Goal: Information Seeking & Learning: Learn about a topic

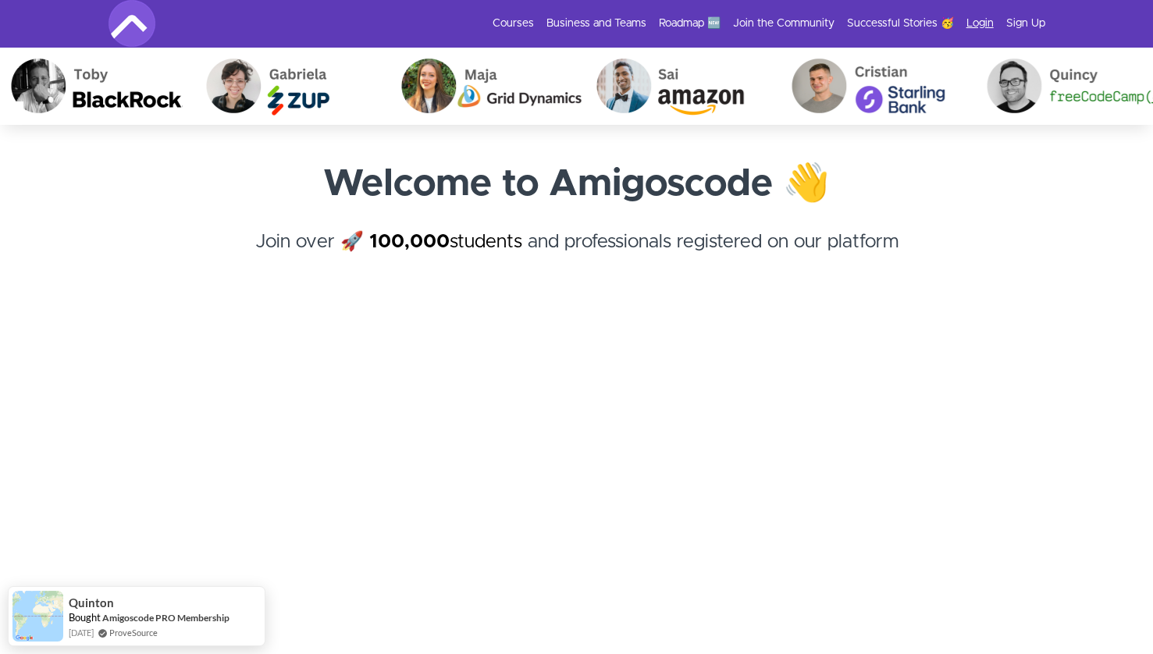
click at [986, 21] on link "Login" at bounding box center [979, 24] width 27 height 16
click at [983, 20] on link "Login" at bounding box center [979, 24] width 27 height 16
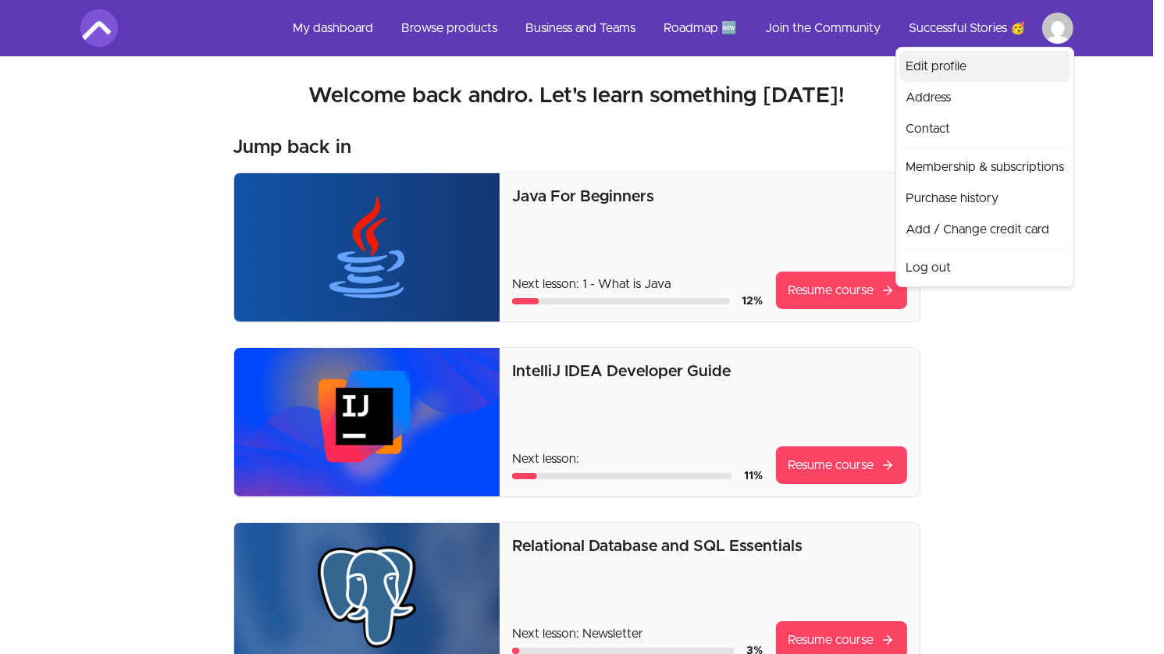
click at [978, 70] on link "Edit profile" at bounding box center [984, 66] width 171 height 31
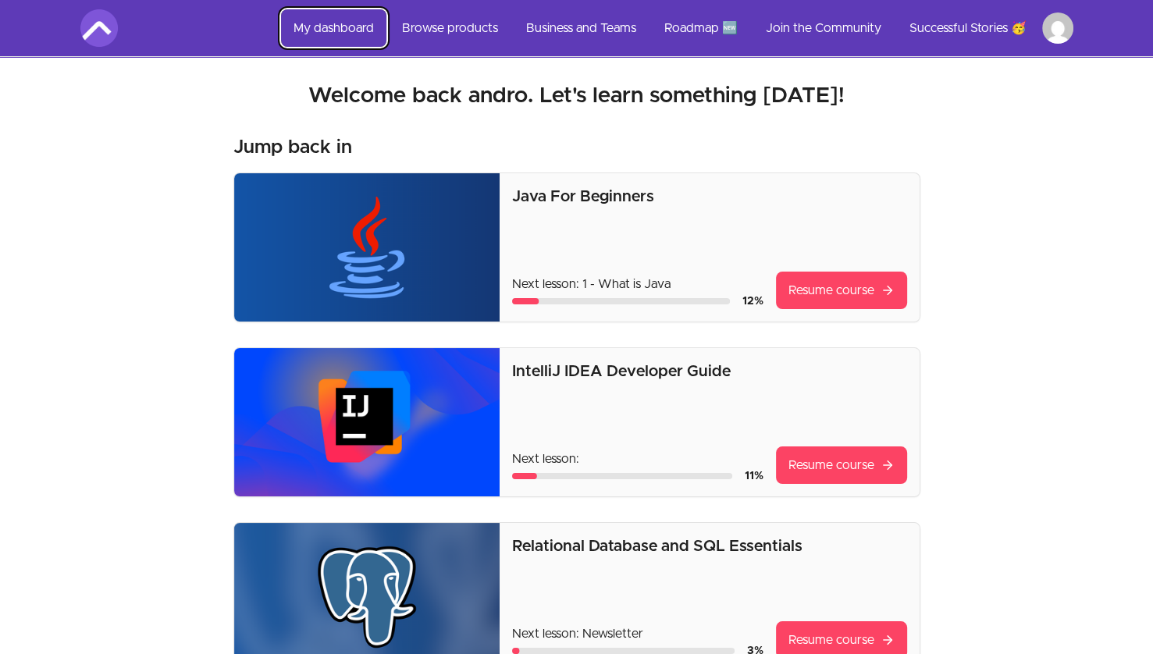
click at [286, 24] on link "My dashboard" at bounding box center [333, 27] width 105 height 37
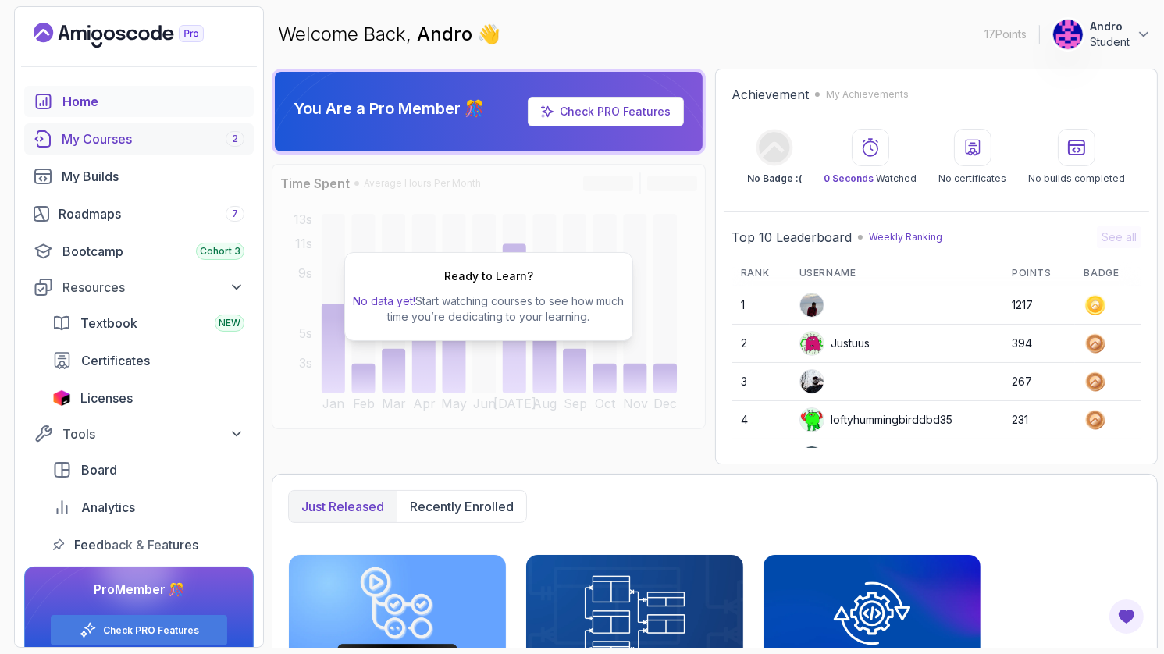
click at [126, 139] on div "My Courses 2" at bounding box center [153, 139] width 183 height 19
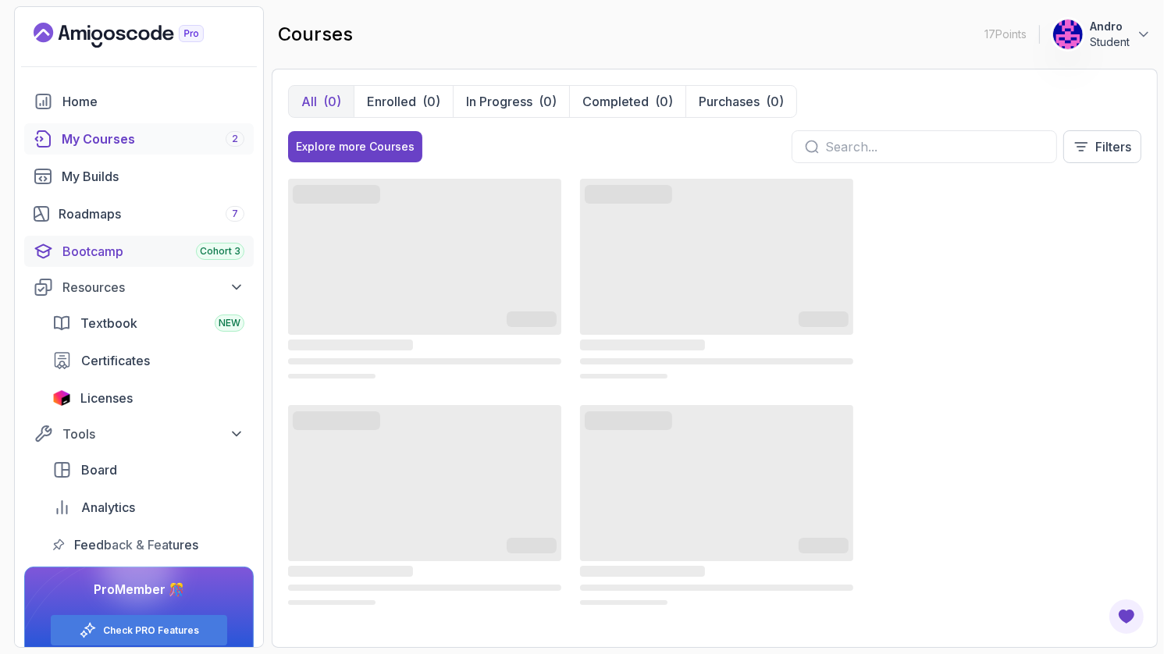
click at [148, 251] on div "Bootcamp Cohort 3" at bounding box center [153, 251] width 182 height 19
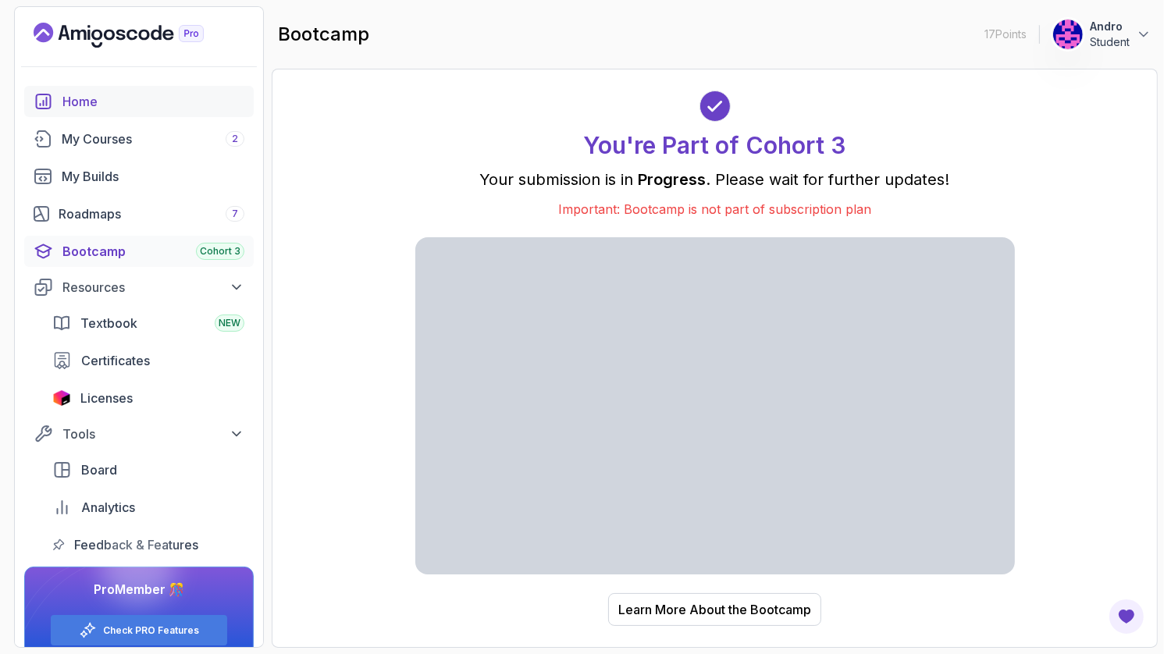
click at [114, 107] on div "Home" at bounding box center [153, 101] width 182 height 19
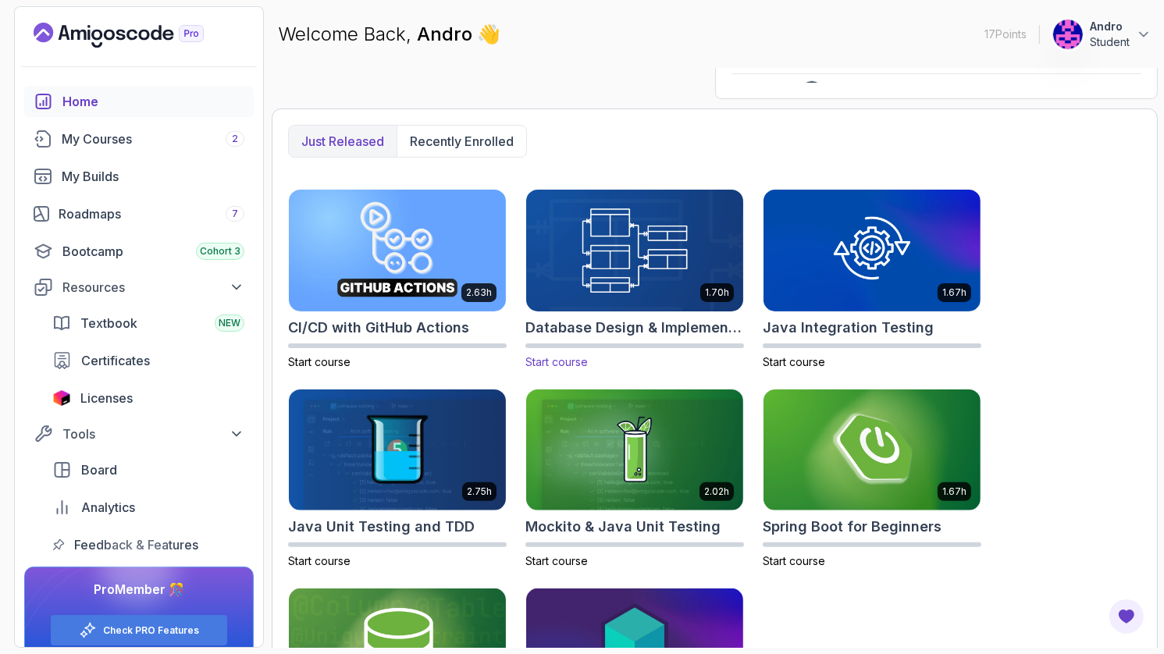
scroll to position [500, 0]
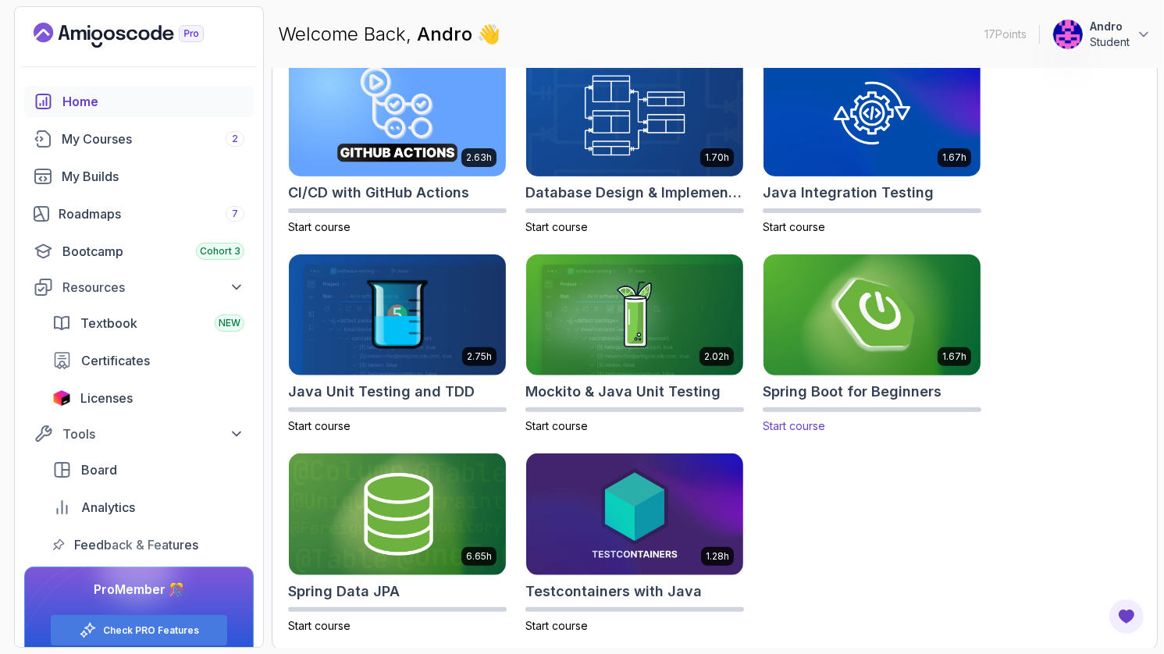
click at [830, 333] on img at bounding box center [872, 314] width 228 height 127
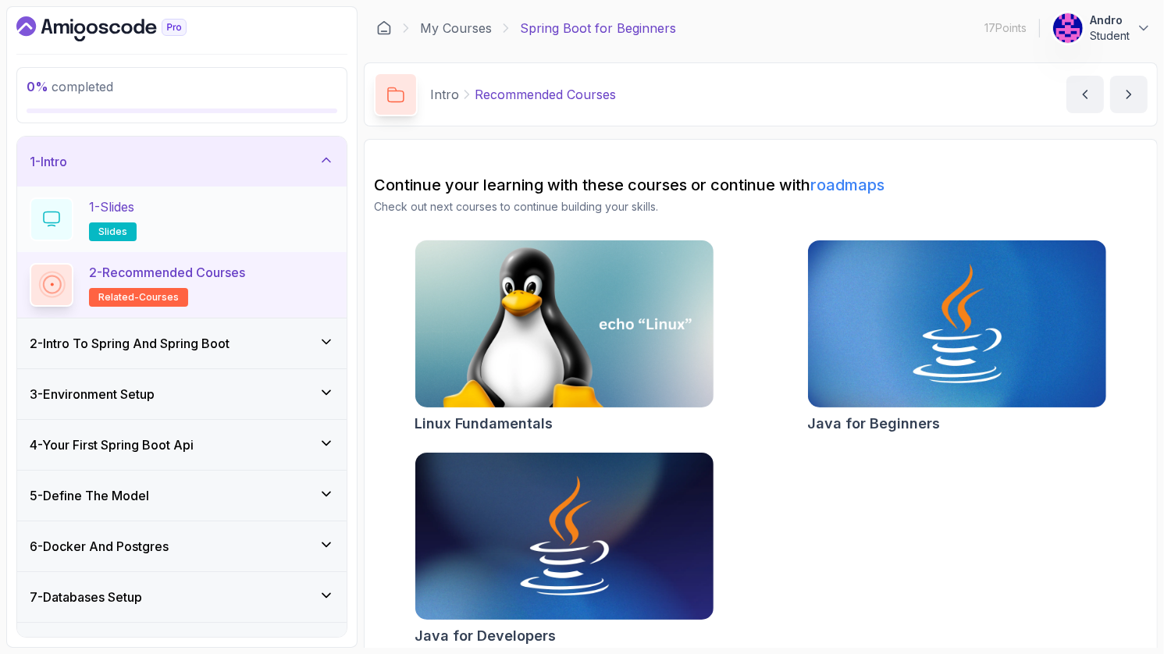
click at [279, 219] on div "1 - Slides slides" at bounding box center [182, 219] width 304 height 44
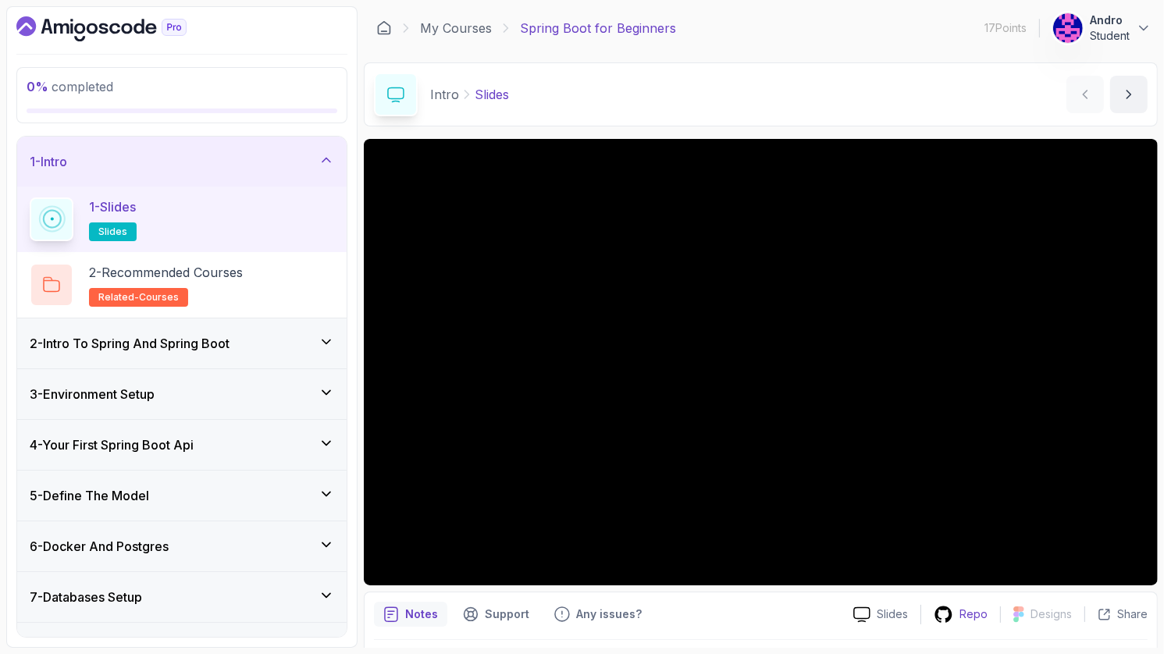
click at [953, 618] on icon at bounding box center [944, 615] width 20 height 20
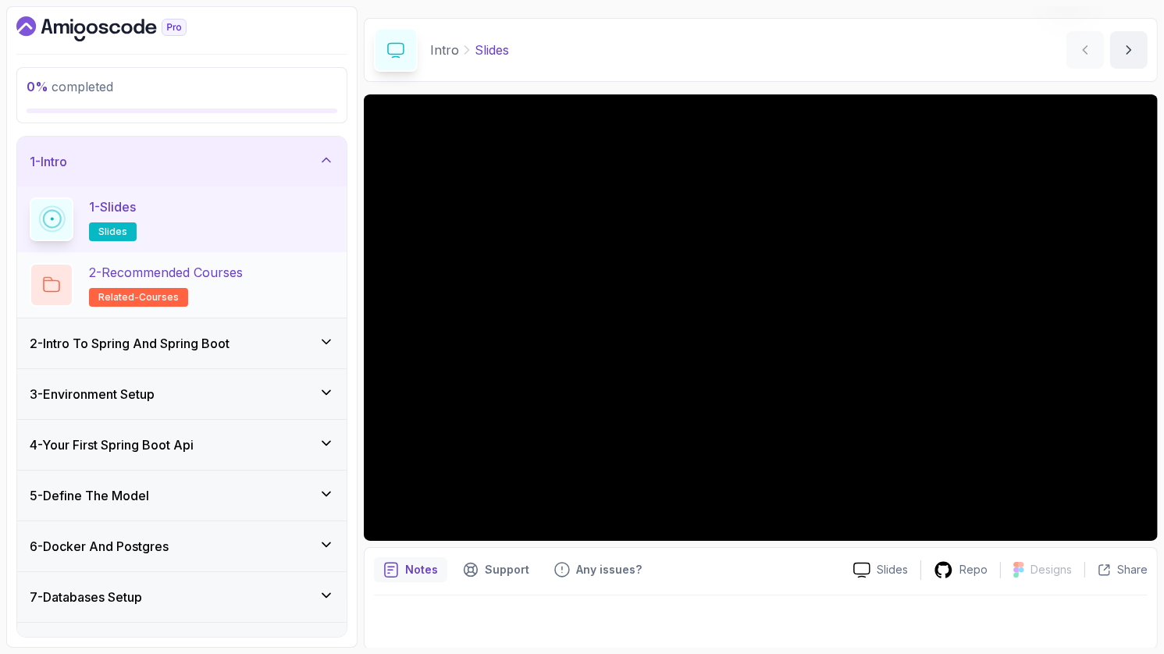
click at [243, 292] on h2 "2 - Recommended Courses related-courses" at bounding box center [166, 285] width 154 height 44
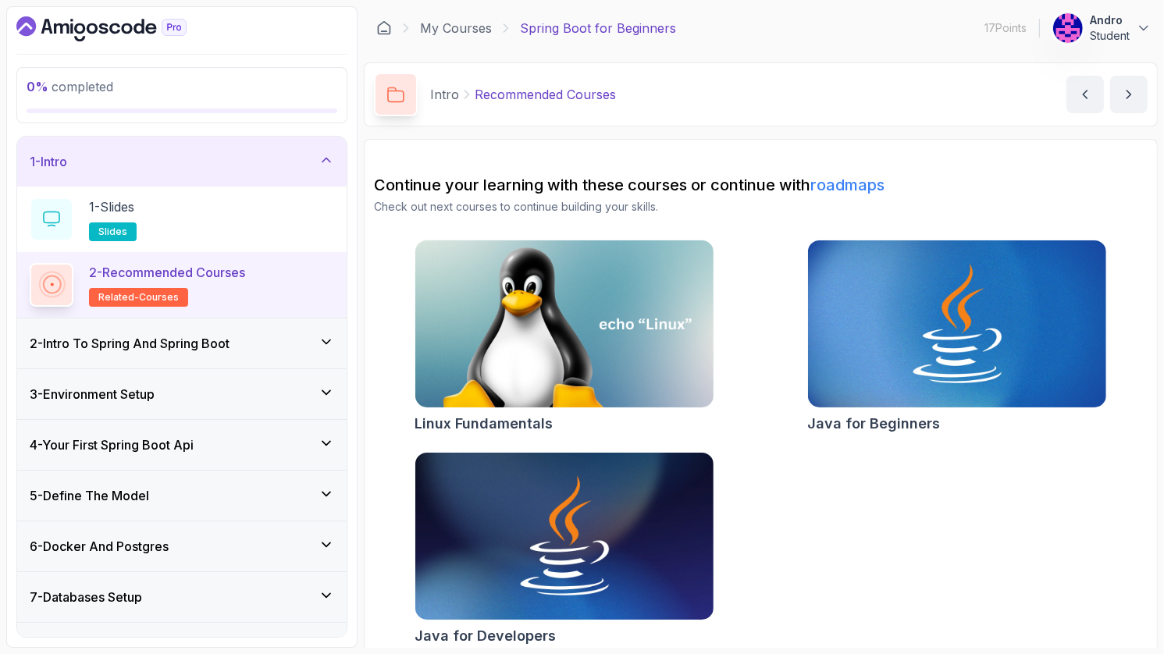
click at [215, 351] on div "2 - Intro To Spring And Spring Boot" at bounding box center [181, 343] width 329 height 50
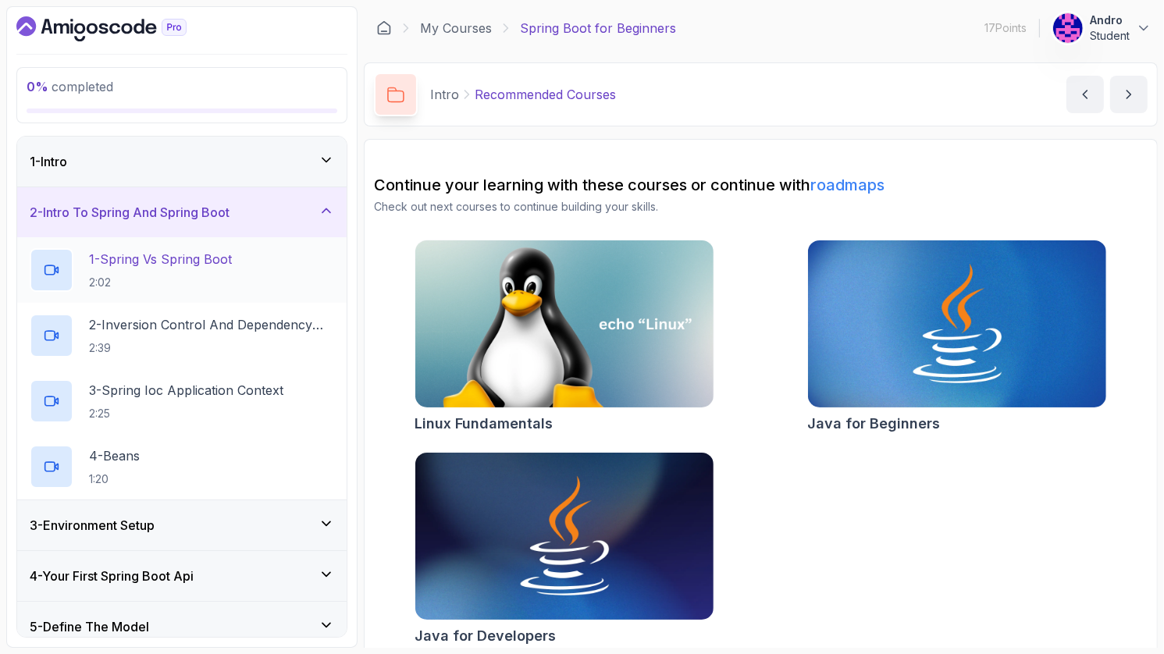
click at [232, 258] on p "1 - Spring Vs Spring Boot" at bounding box center [160, 259] width 143 height 19
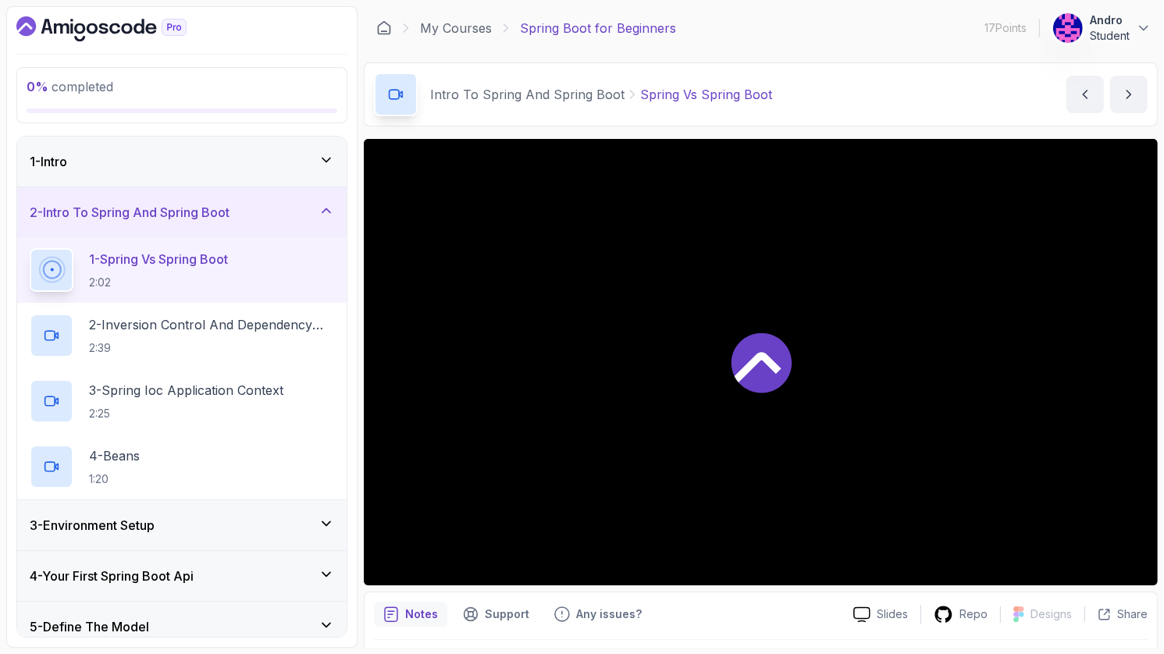
scroll to position [44, 0]
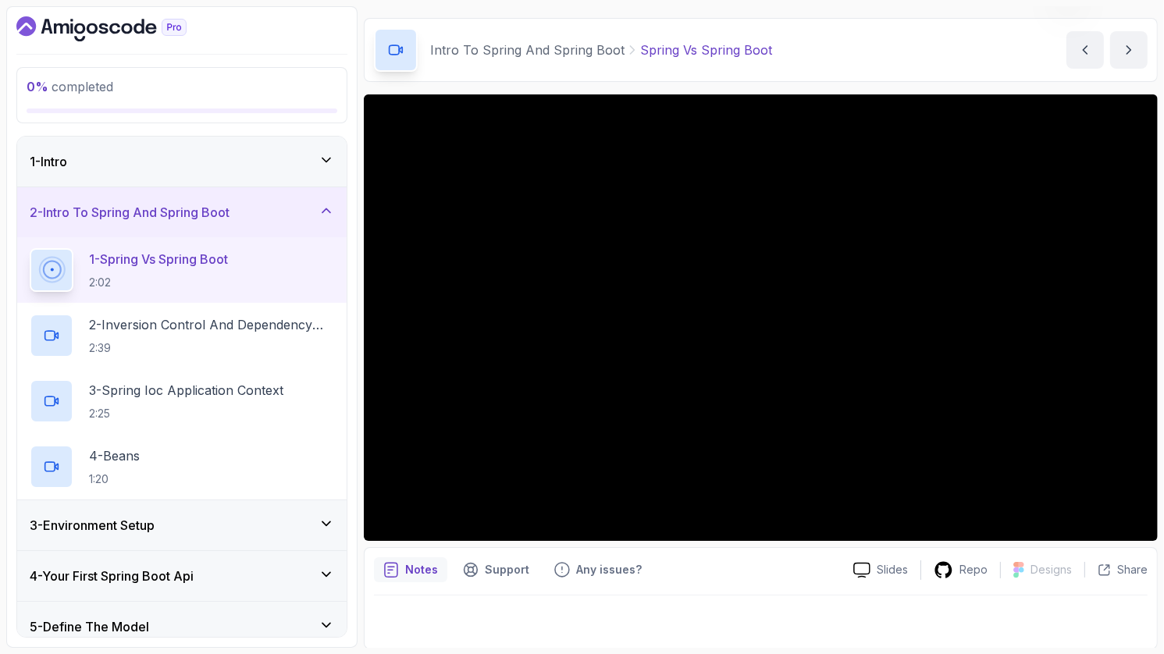
click at [305, 164] on div "1 - Intro" at bounding box center [182, 161] width 304 height 19
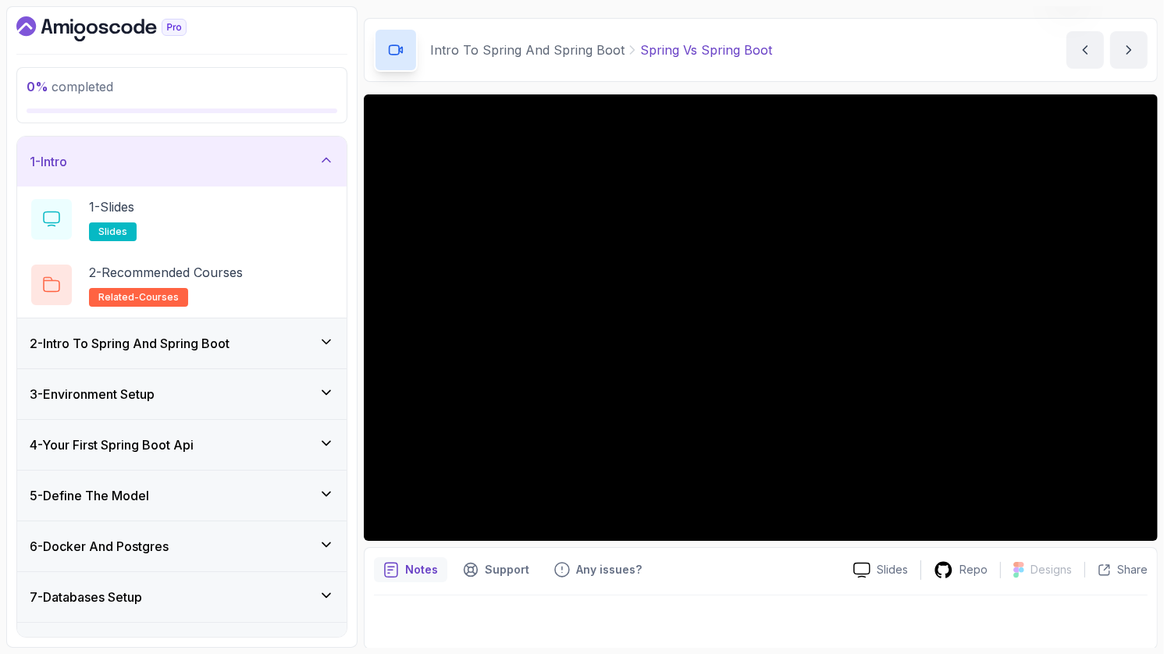
click at [294, 339] on div "2 - Intro To Spring And Spring Boot" at bounding box center [182, 343] width 304 height 19
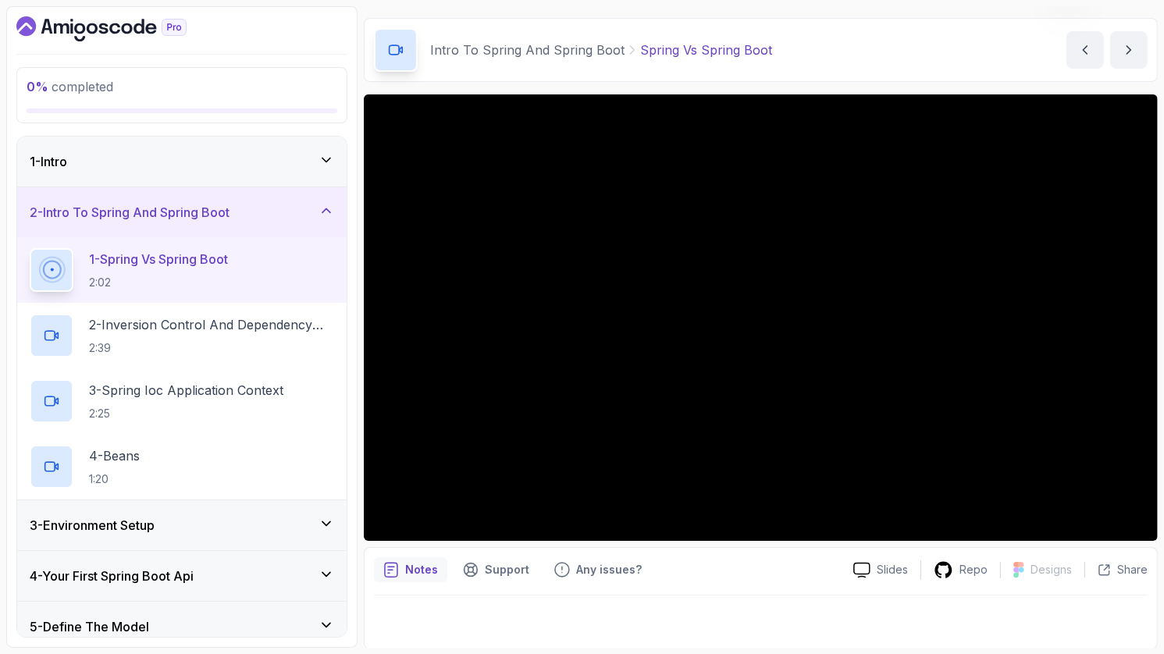
click at [277, 162] on div "1 - Intro" at bounding box center [182, 161] width 304 height 19
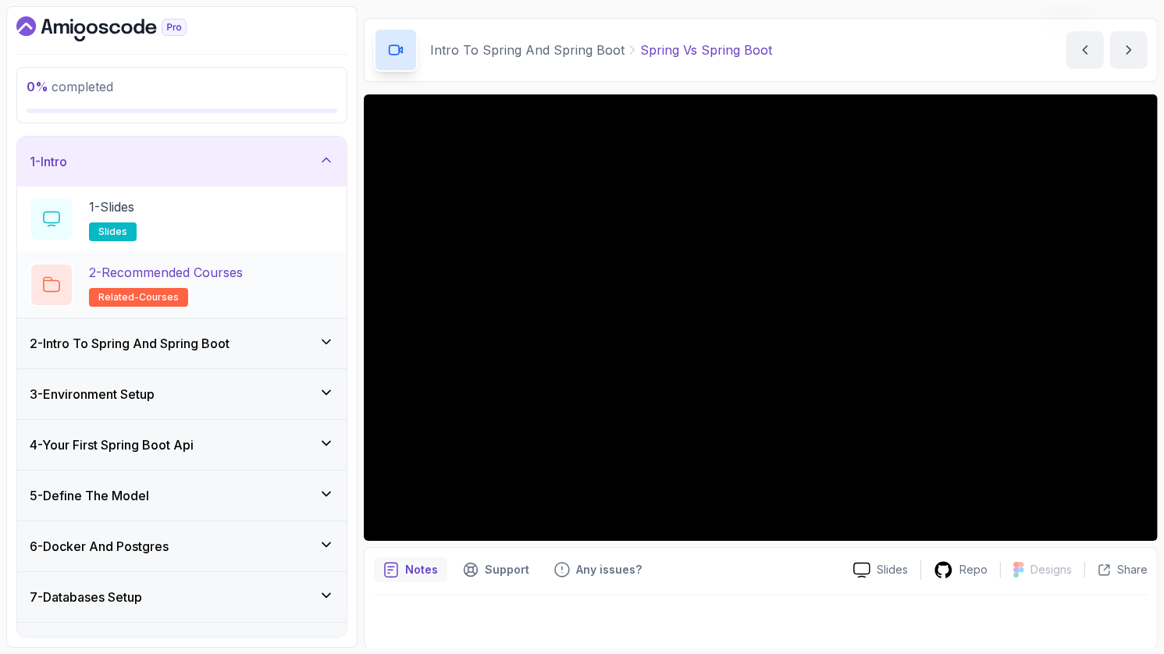
click at [179, 270] on p "2 - Recommended Courses" at bounding box center [166, 272] width 154 height 19
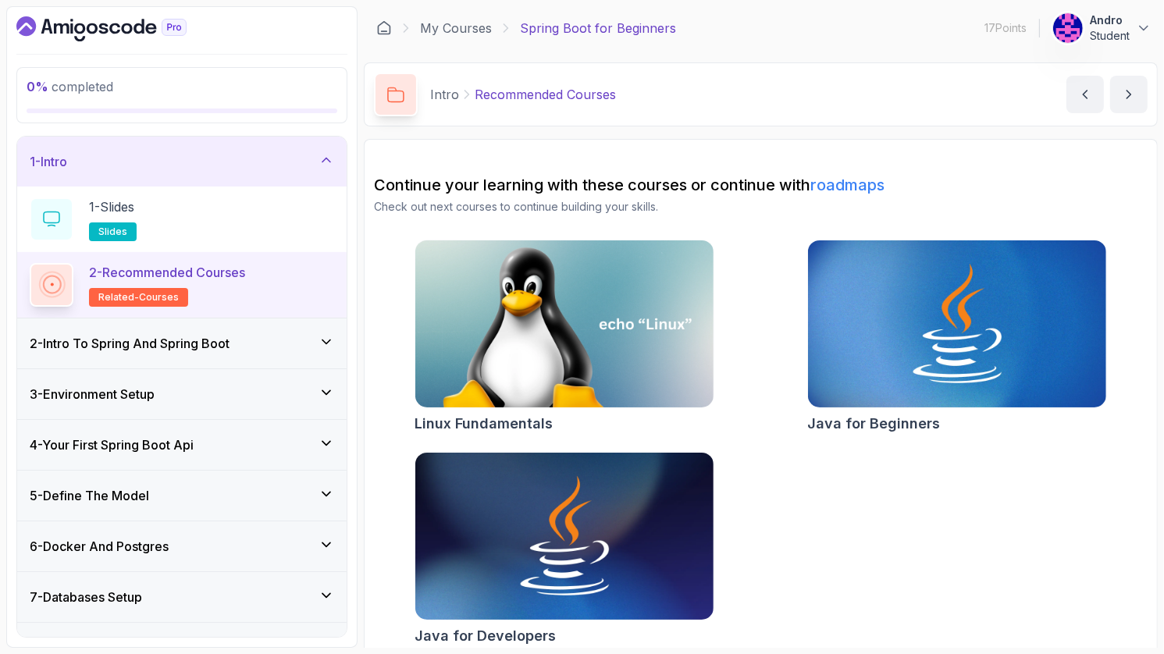
click at [193, 329] on div "2 - Intro To Spring And Spring Boot" at bounding box center [181, 343] width 329 height 50
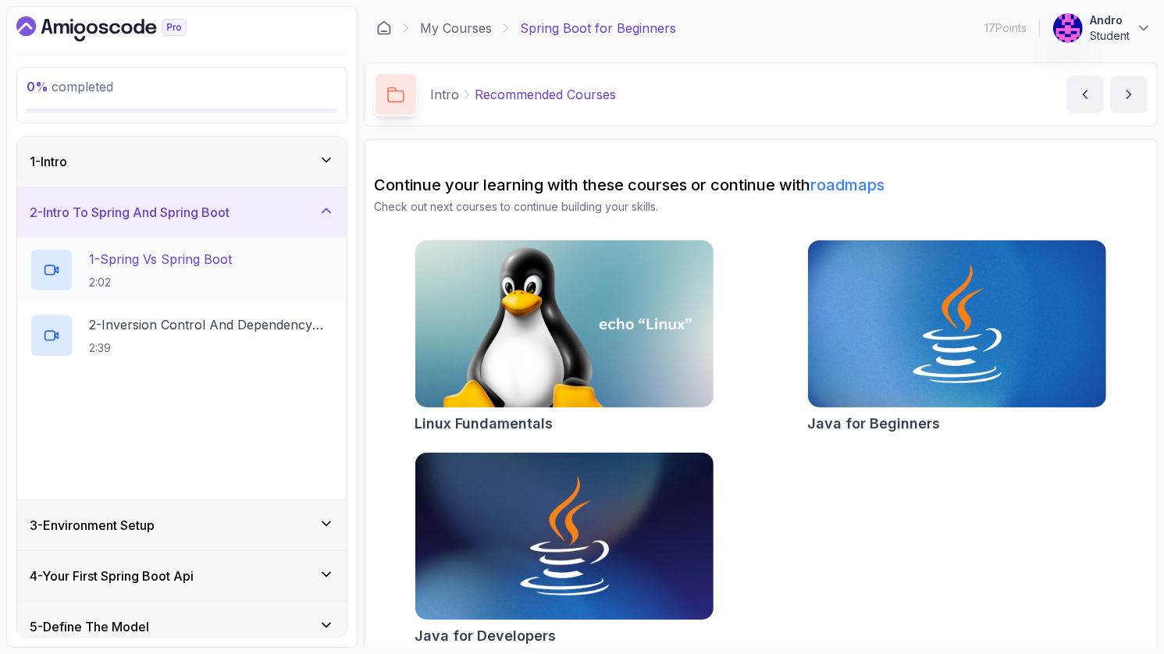
click at [189, 265] on p "1 - Spring Vs Spring Boot" at bounding box center [160, 259] width 143 height 19
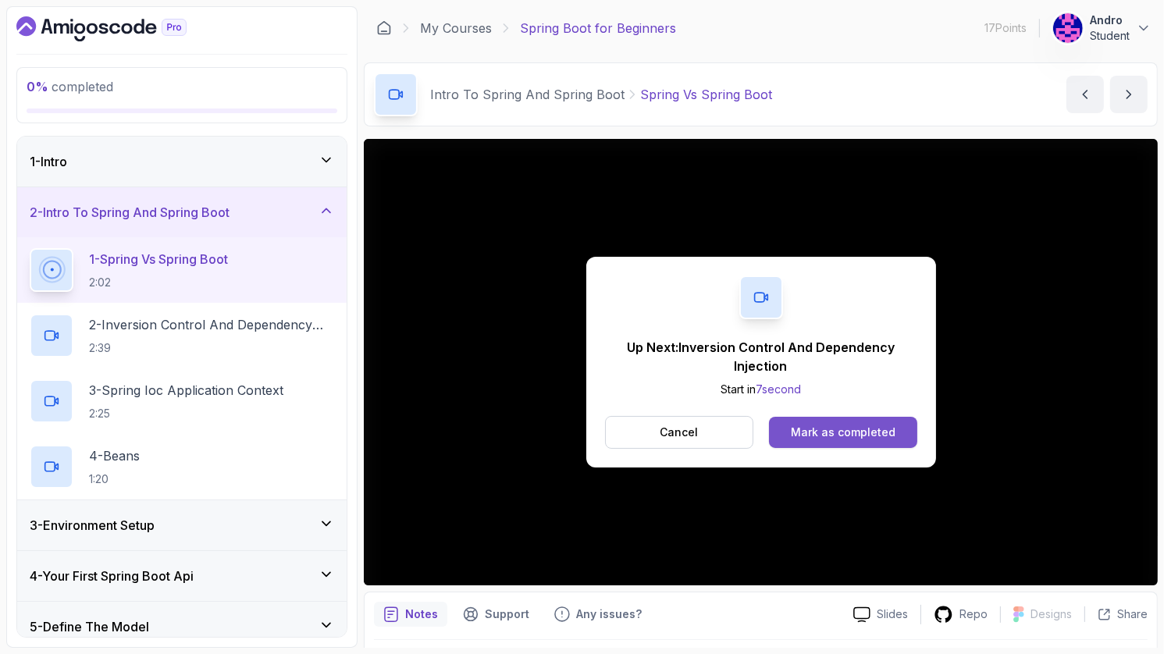
click at [897, 436] on button "Mark as completed" at bounding box center [843, 432] width 148 height 31
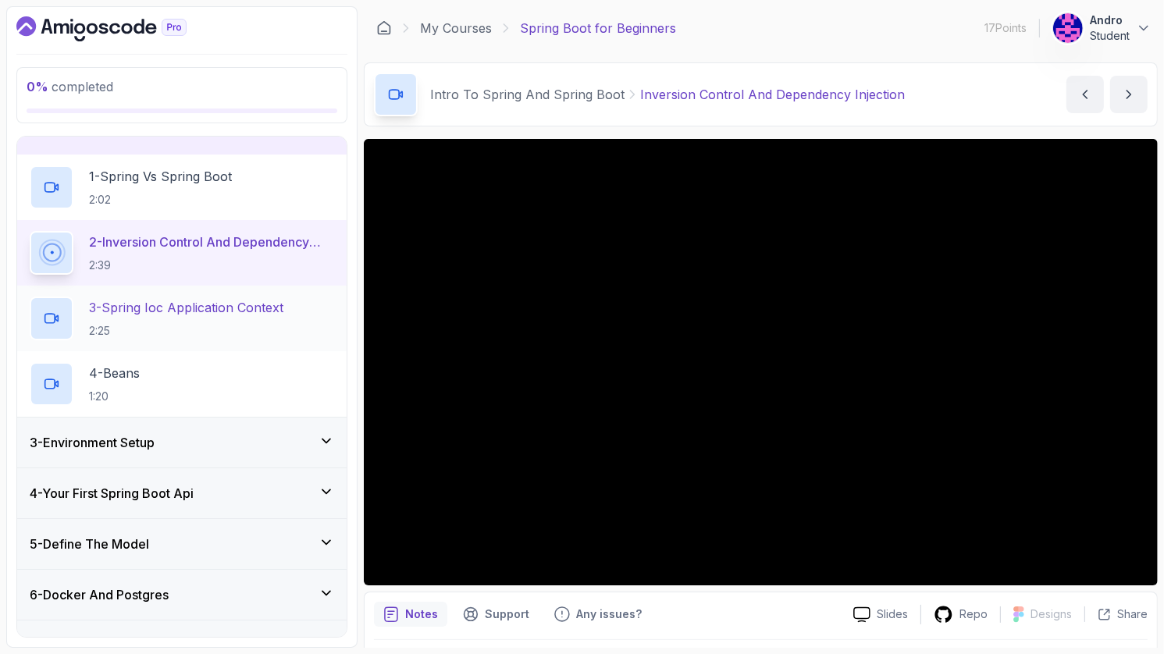
scroll to position [84, 0]
click at [296, 423] on div "3 - Environment Setup" at bounding box center [181, 442] width 329 height 50
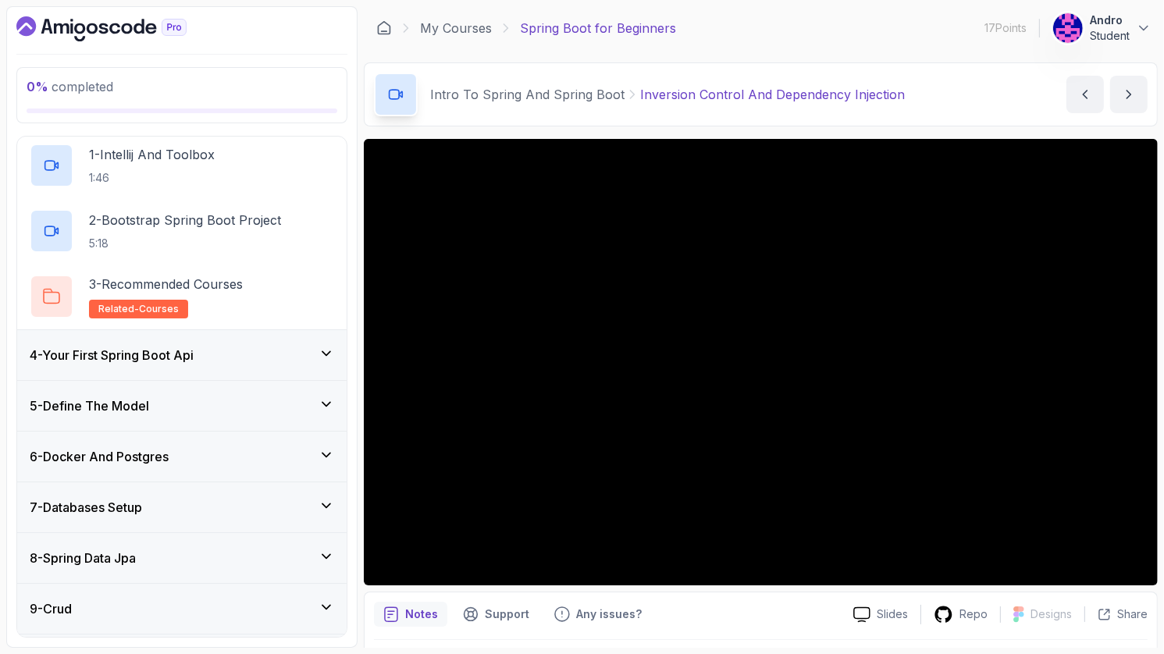
click at [309, 361] on div "4 - Your First Spring Boot Api" at bounding box center [182, 355] width 304 height 19
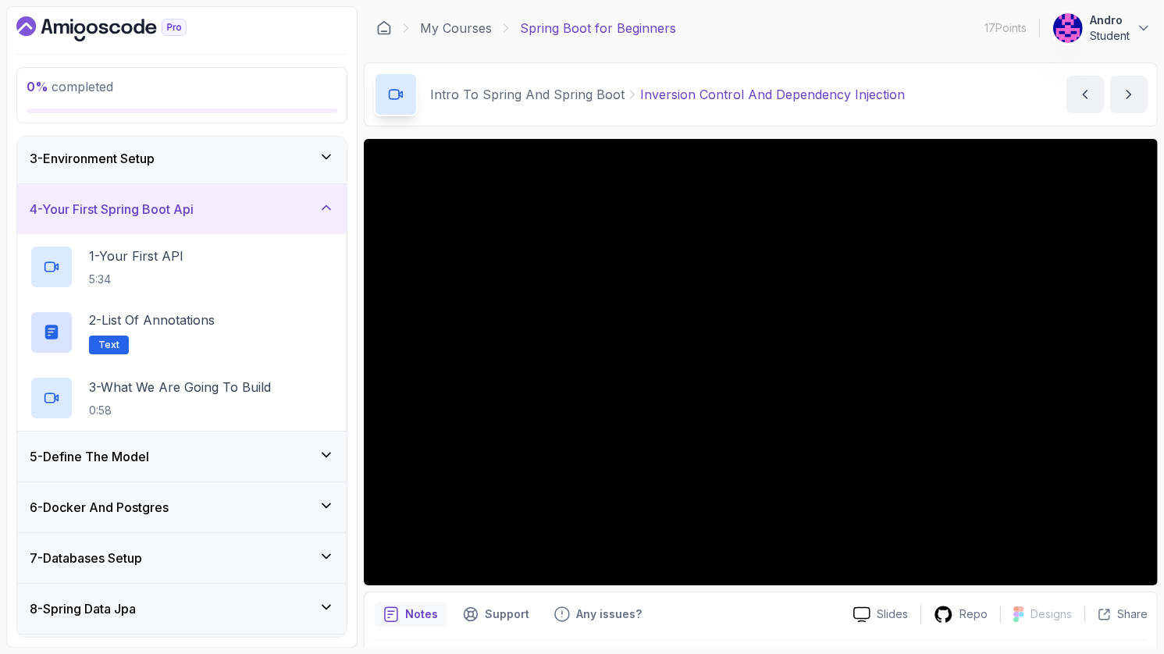
scroll to position [0, 0]
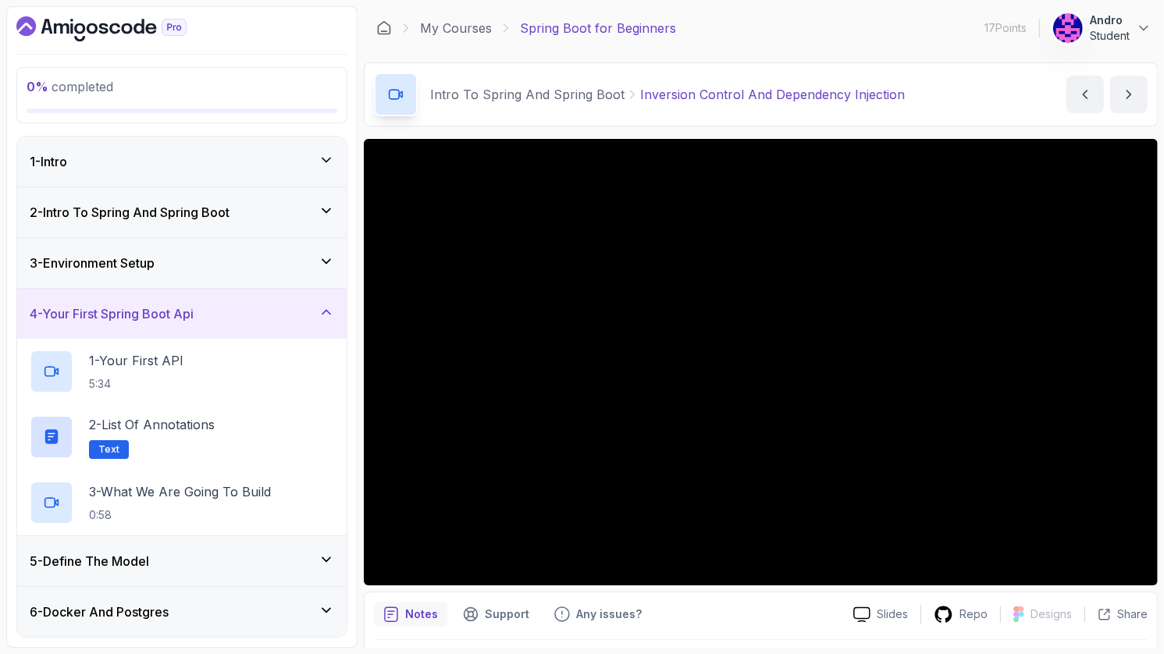
click at [326, 289] on div "4 - Your First Spring Boot Api" at bounding box center [181, 314] width 329 height 50
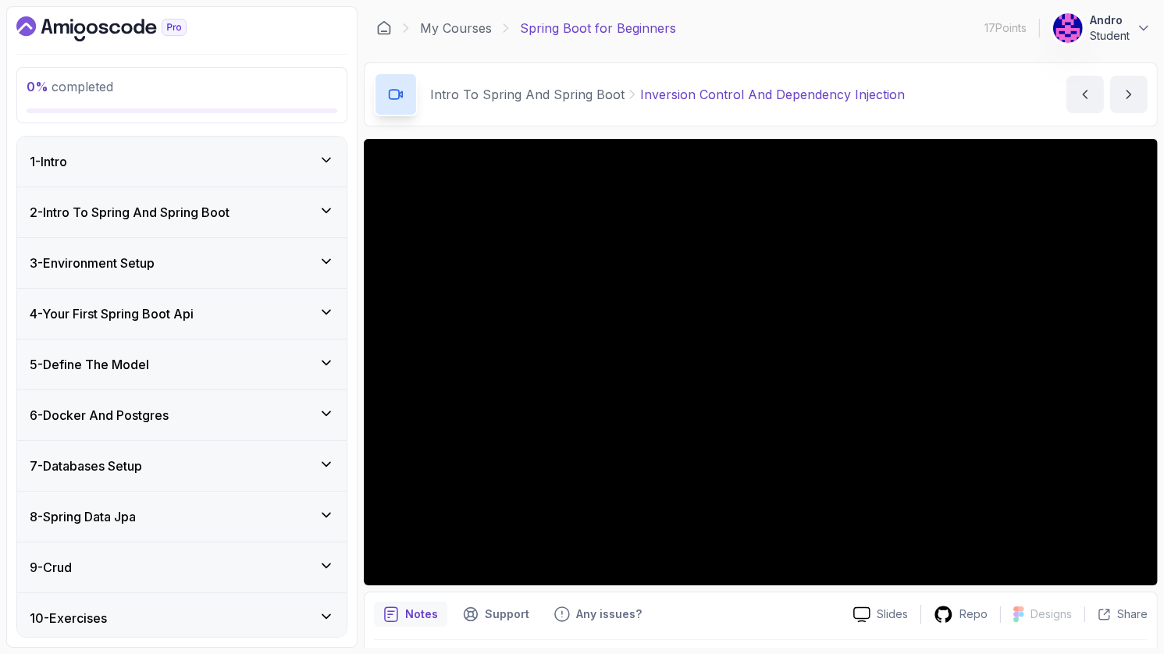
click at [328, 208] on icon at bounding box center [326, 211] width 16 height 16
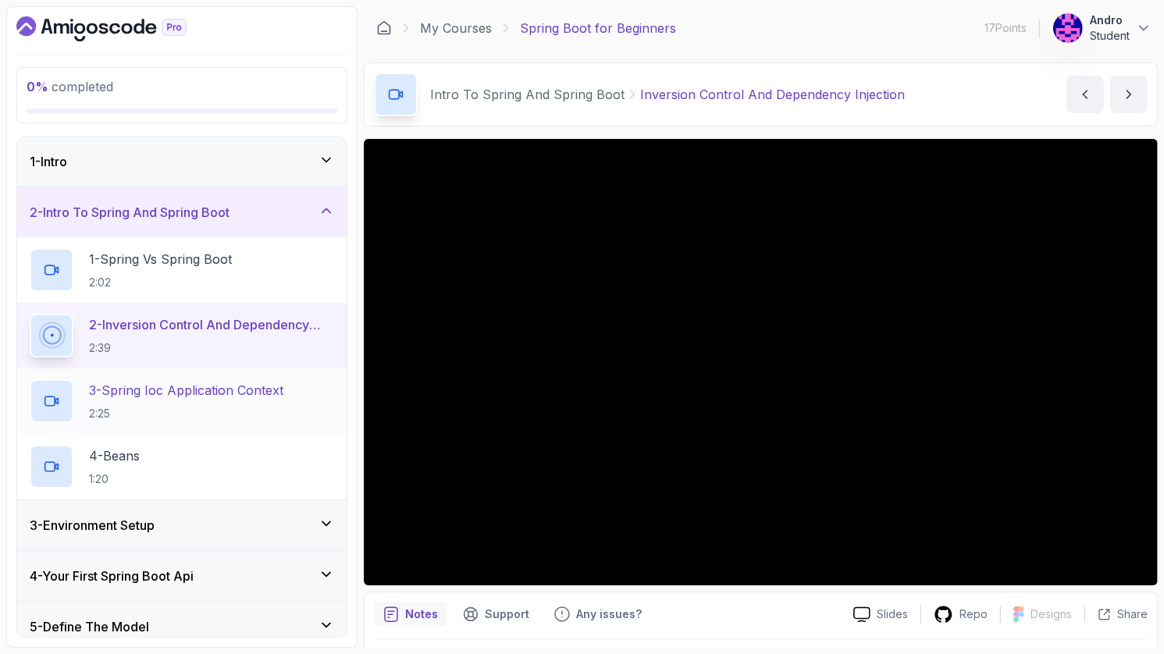
click at [268, 375] on div "3 - Spring Ioc Application Context 2:25" at bounding box center [181, 401] width 329 height 66
click at [269, 390] on p "3 - Spring Ioc Application Context" at bounding box center [186, 390] width 194 height 19
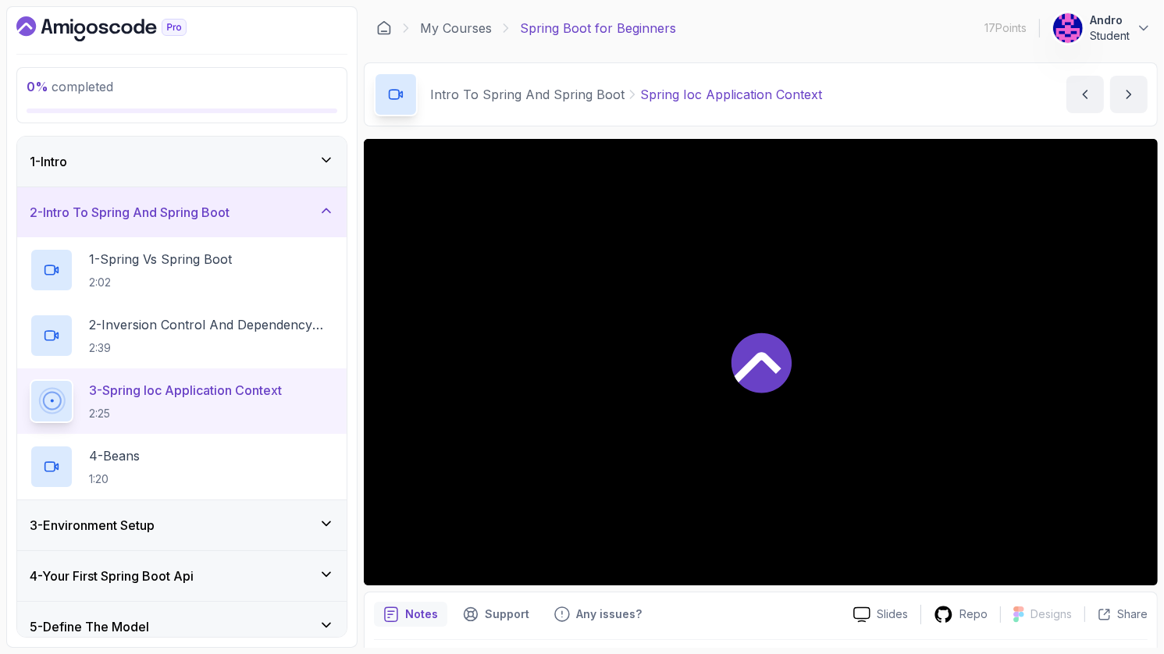
click at [308, 215] on div "2 - Intro To Spring And Spring Boot" at bounding box center [182, 212] width 304 height 19
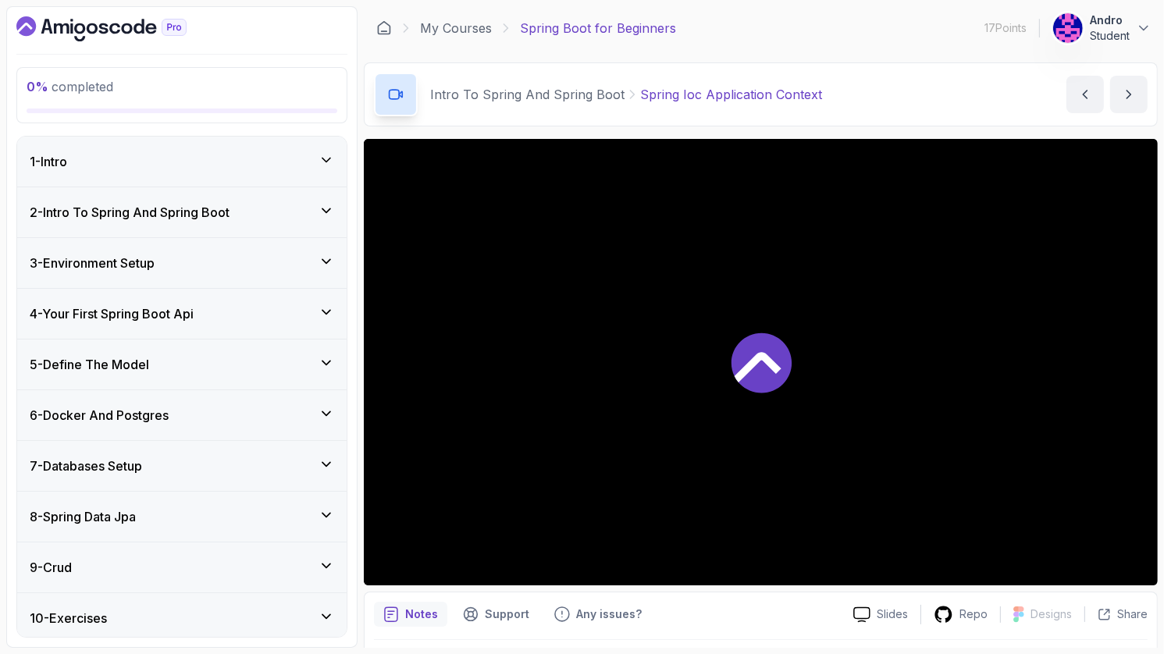
click at [299, 162] on div "1 - Intro" at bounding box center [182, 161] width 304 height 19
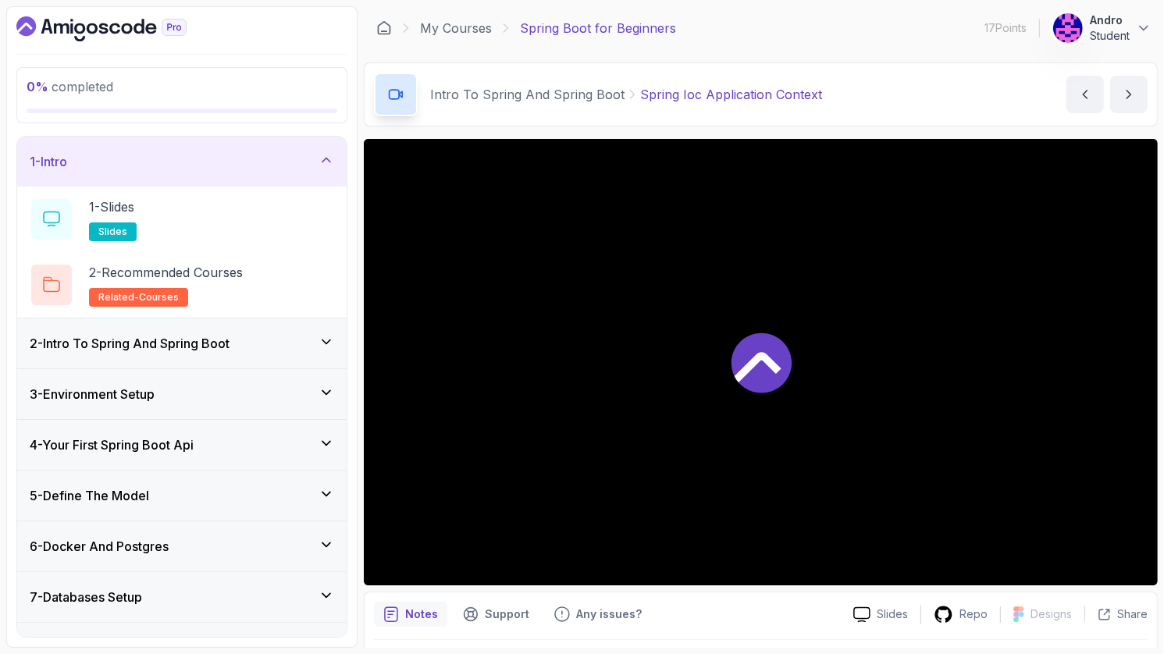
click at [299, 162] on div "1 - Intro" at bounding box center [182, 161] width 304 height 19
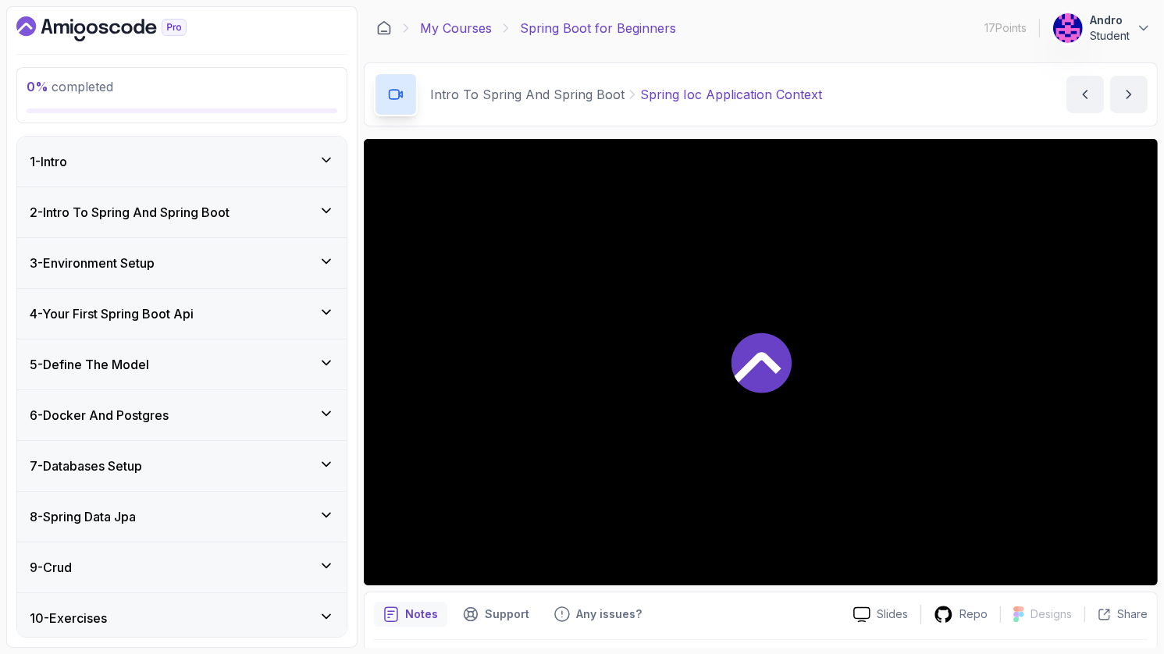
click at [471, 31] on link "My Courses" at bounding box center [456, 28] width 72 height 19
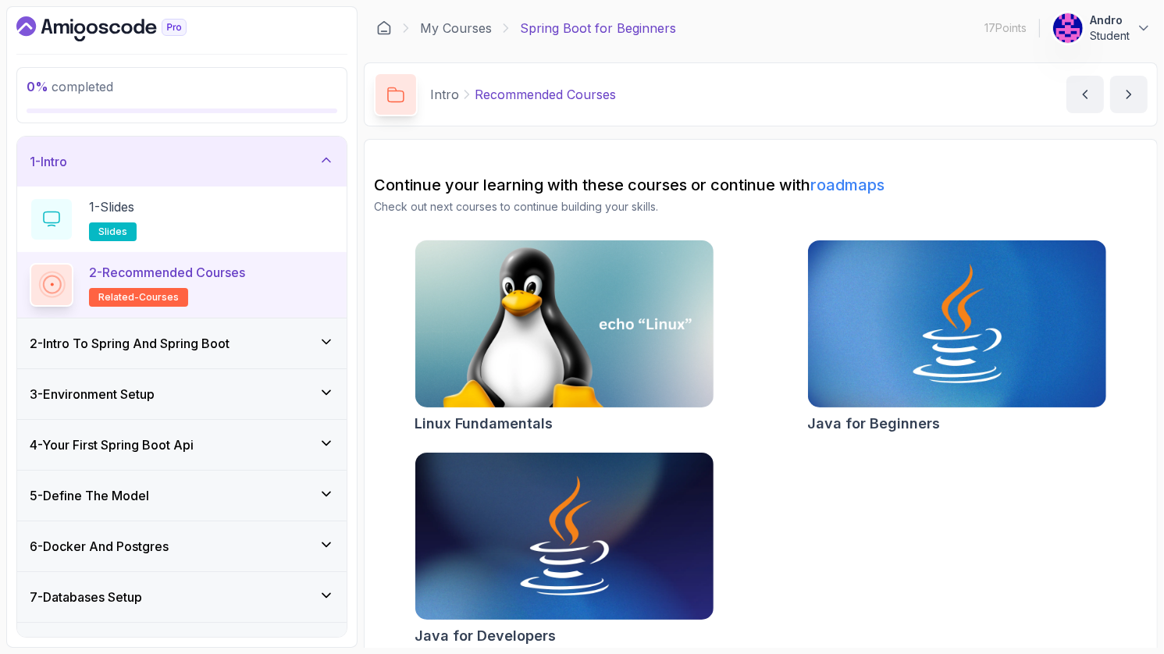
click at [279, 350] on div "2 - Intro To Spring And Spring Boot" at bounding box center [182, 343] width 304 height 19
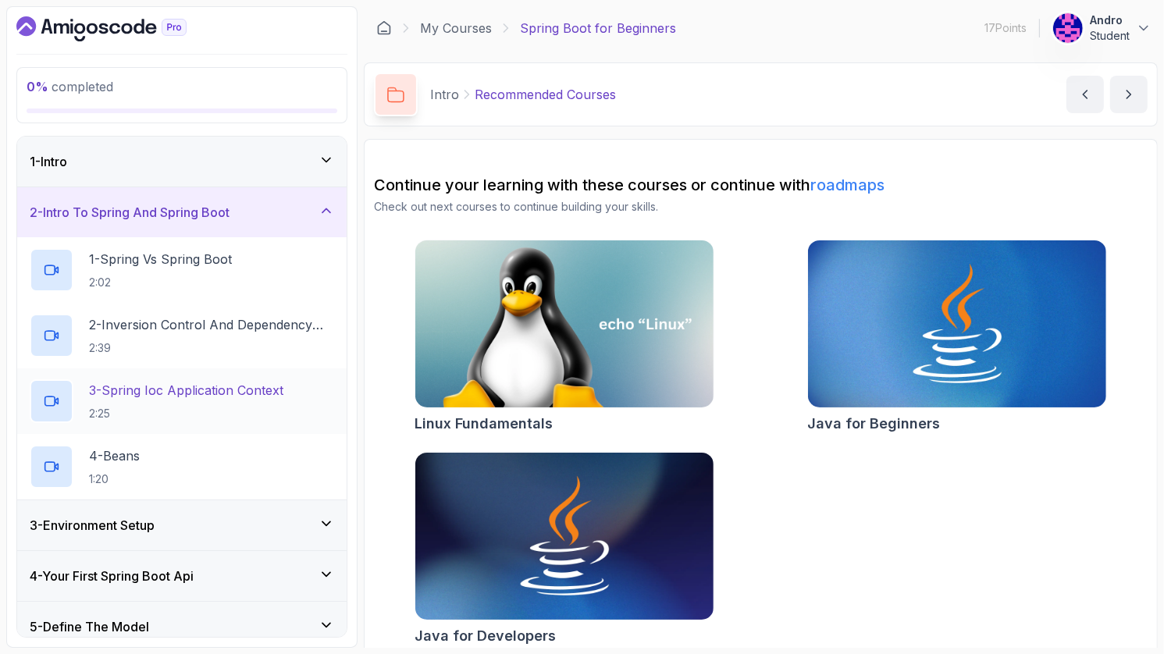
click at [252, 407] on p "2:25" at bounding box center [186, 414] width 194 height 16
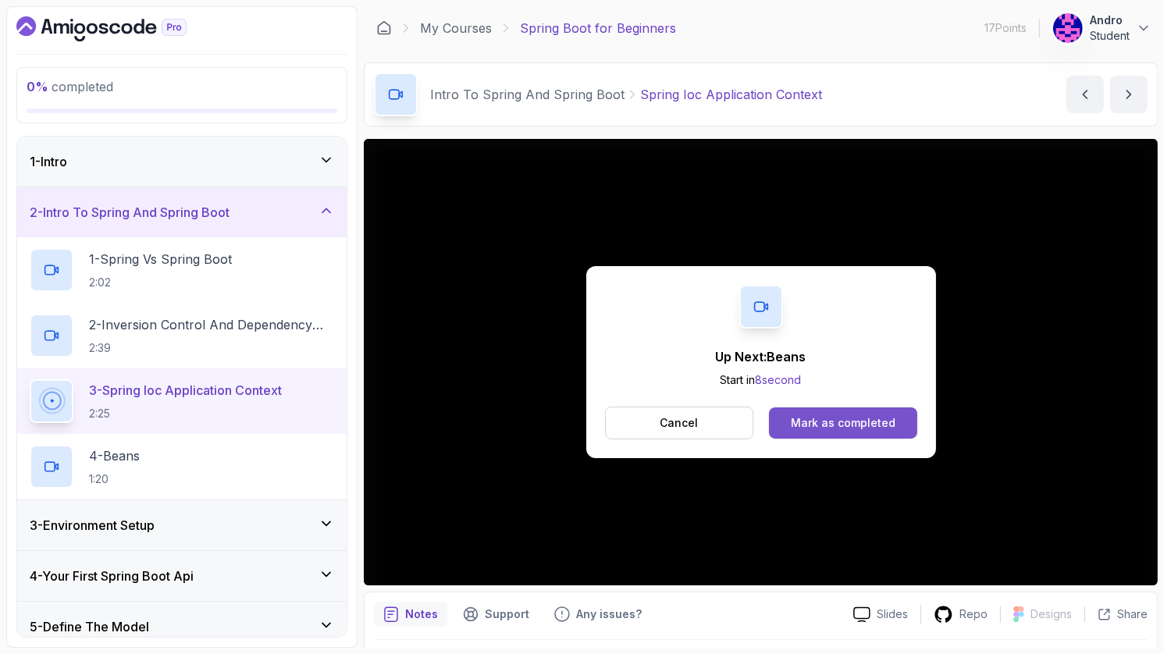
click at [867, 420] on div "Mark as completed" at bounding box center [843, 423] width 105 height 16
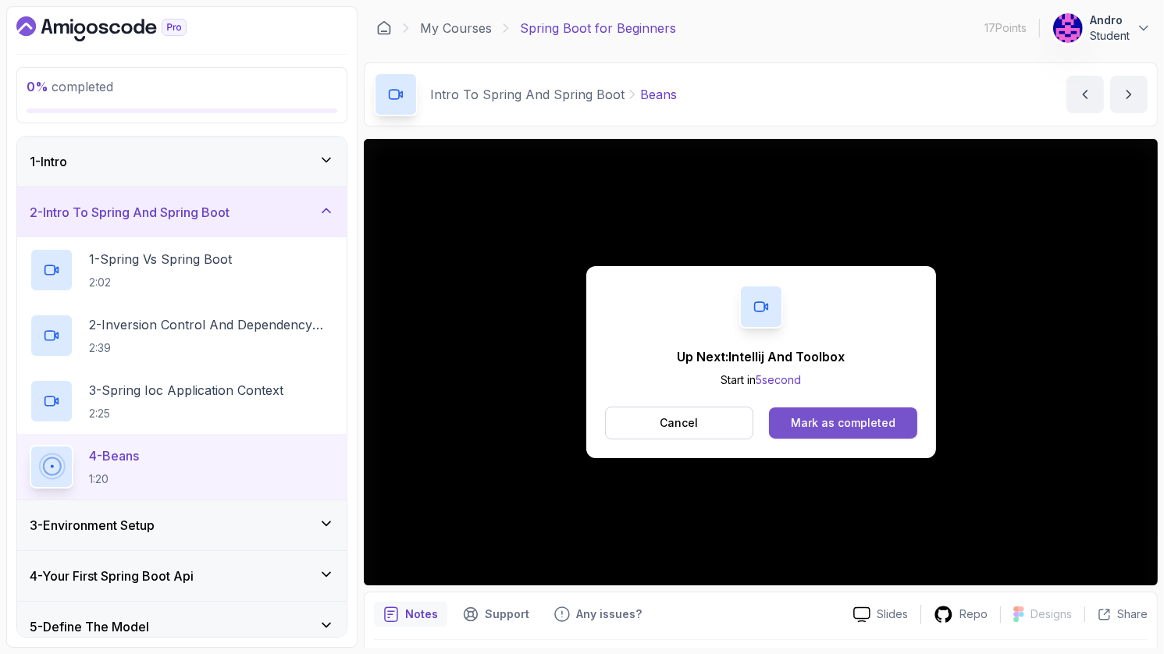
click at [827, 417] on div "Mark as completed" at bounding box center [843, 423] width 105 height 16
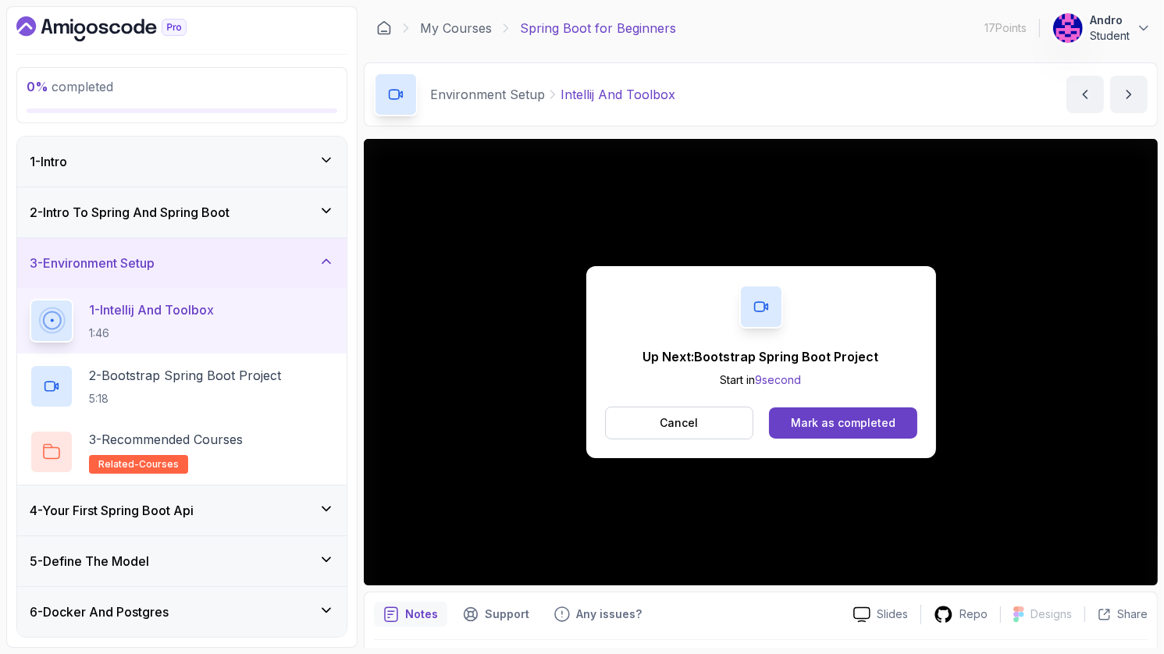
scroll to position [191, 0]
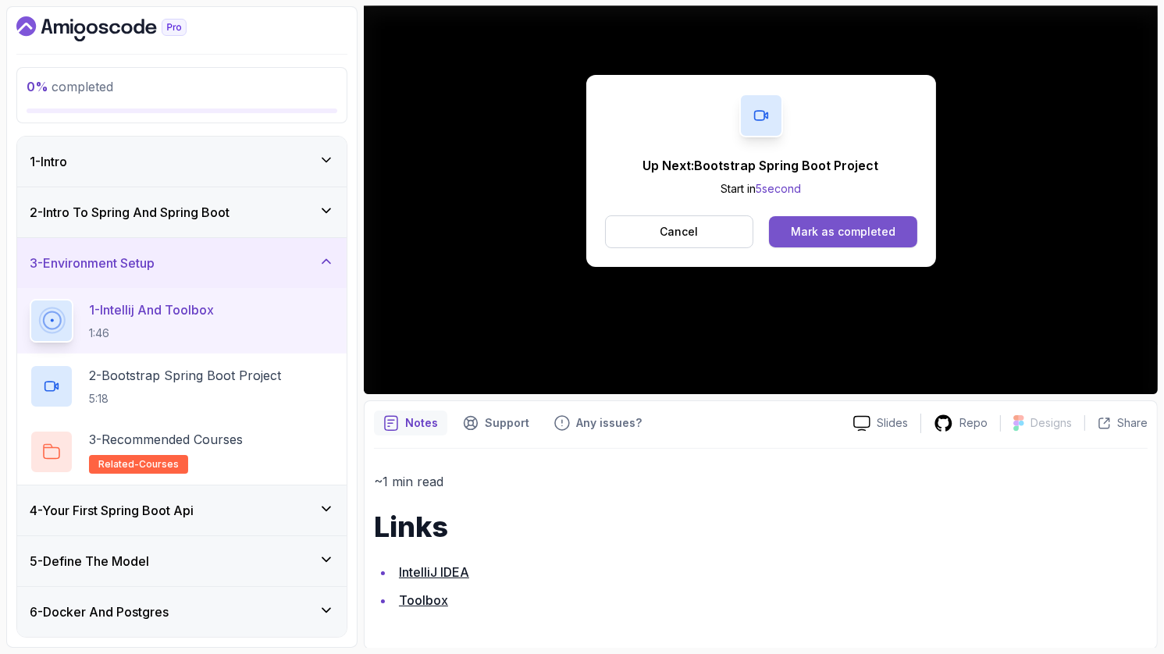
click at [835, 237] on div "Mark as completed" at bounding box center [843, 232] width 105 height 16
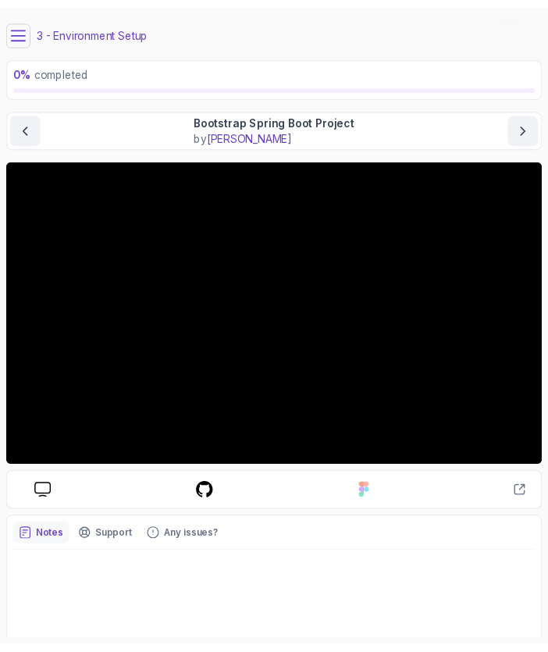
scroll to position [39, 0]
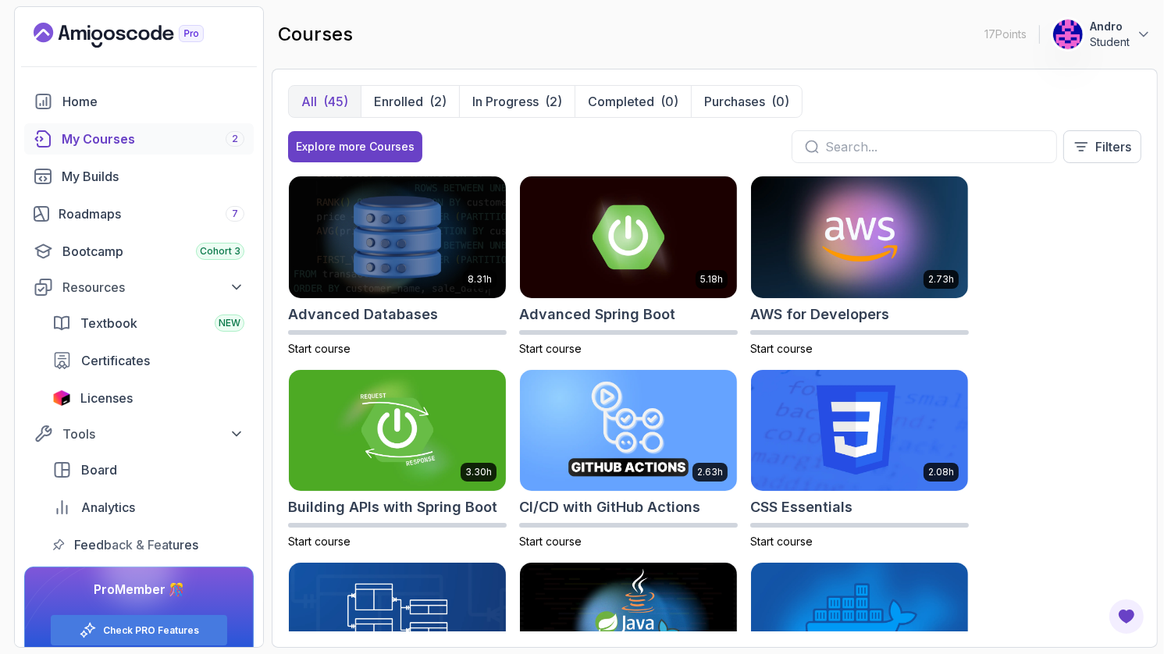
click at [842, 143] on input "text" at bounding box center [934, 146] width 219 height 19
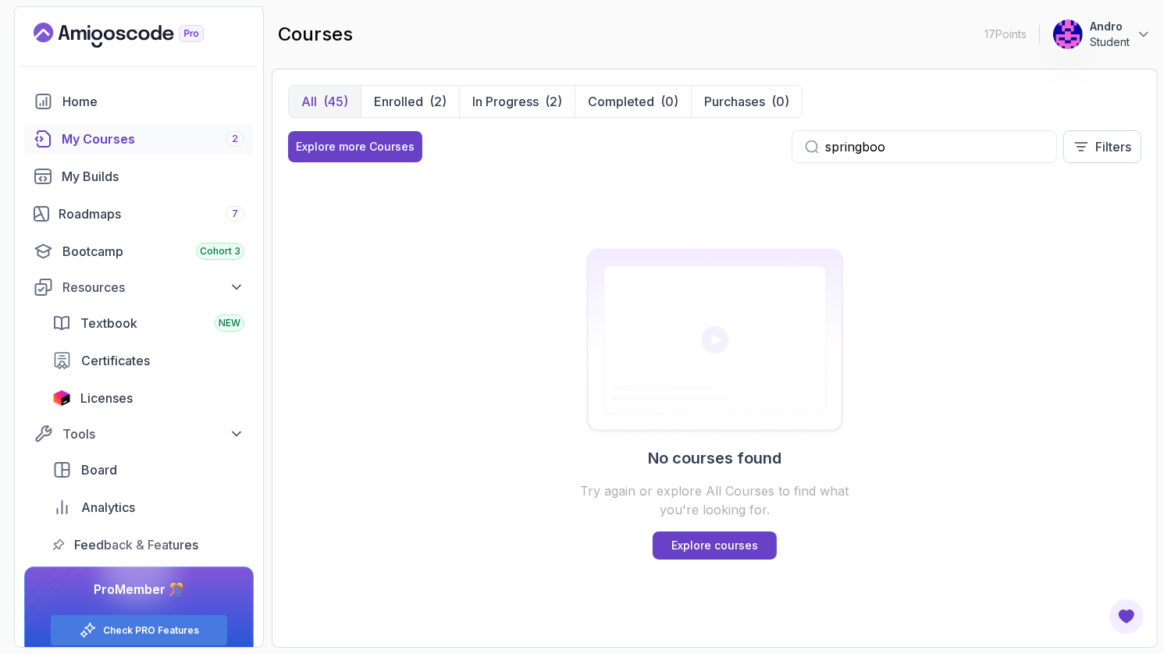
type input "springboot"
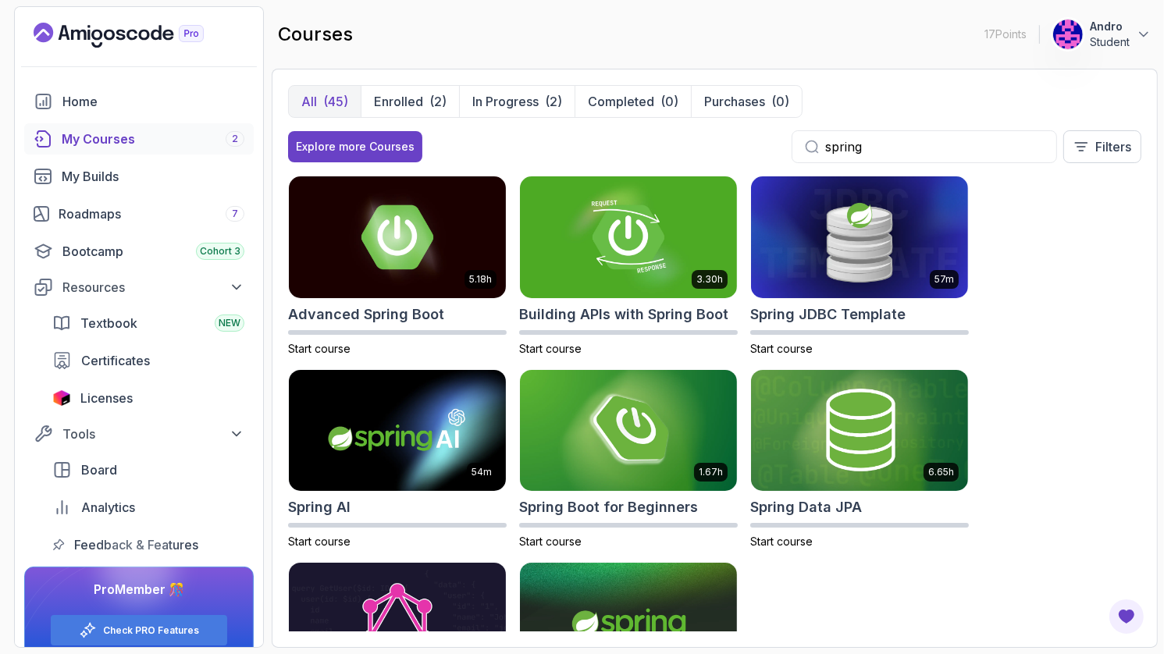
type input "spring"
